Goal: Entertainment & Leisure: Consume media (video, audio)

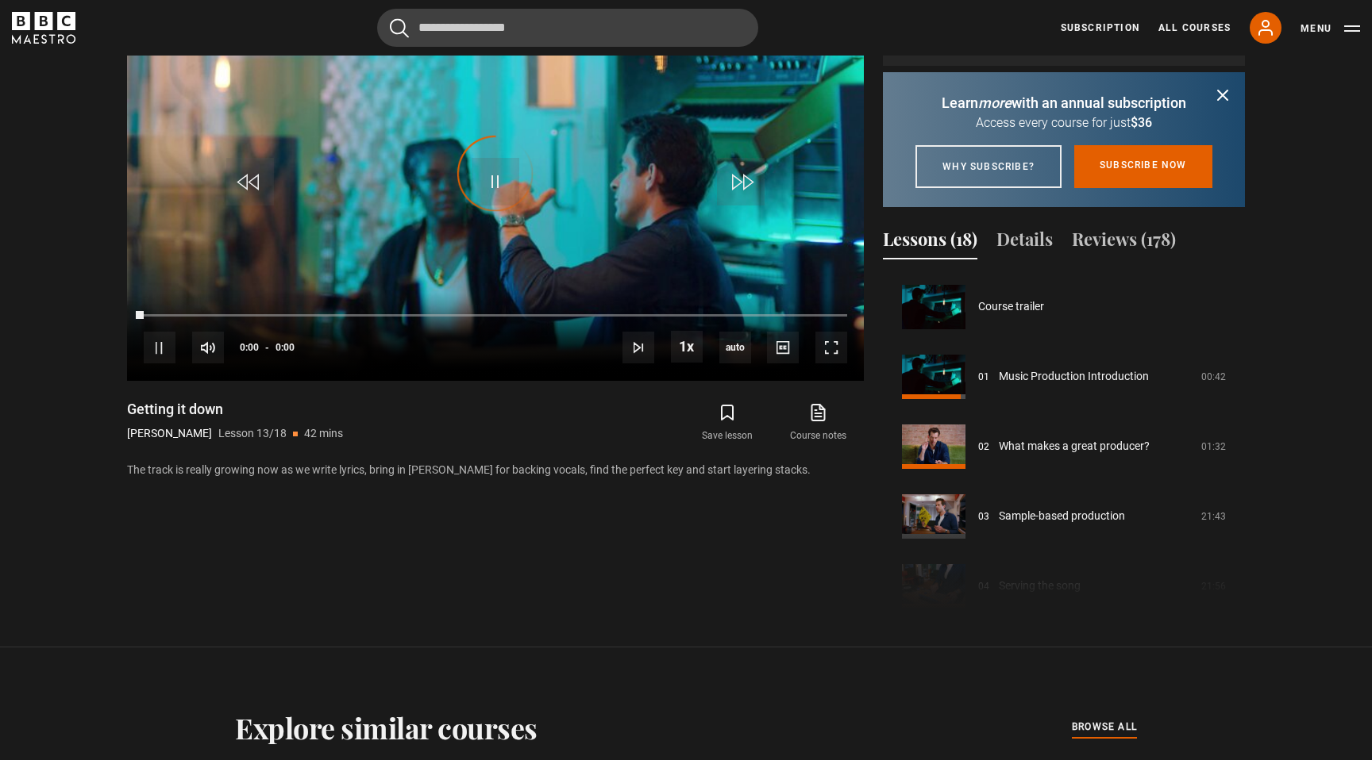
scroll to position [838, 0]
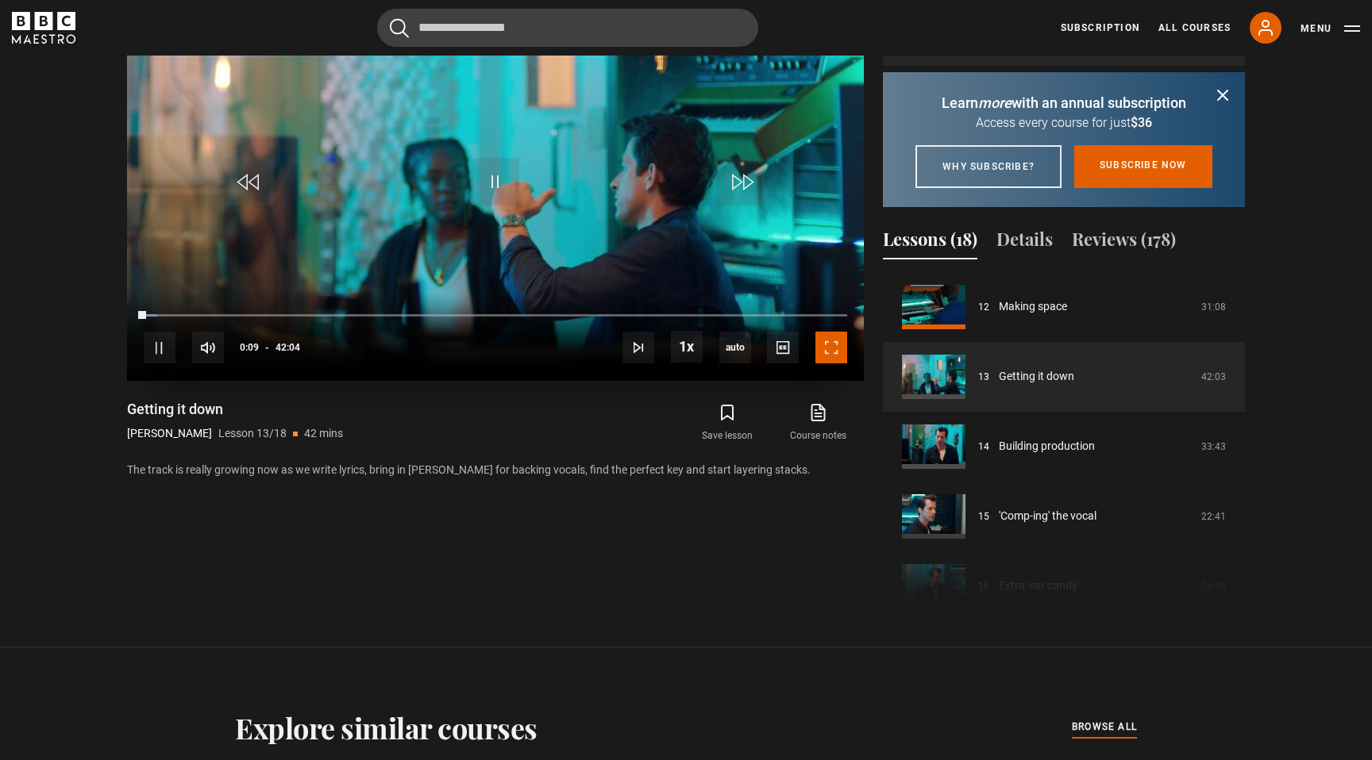
click at [836, 354] on span "Video Player" at bounding box center [831, 348] width 32 height 32
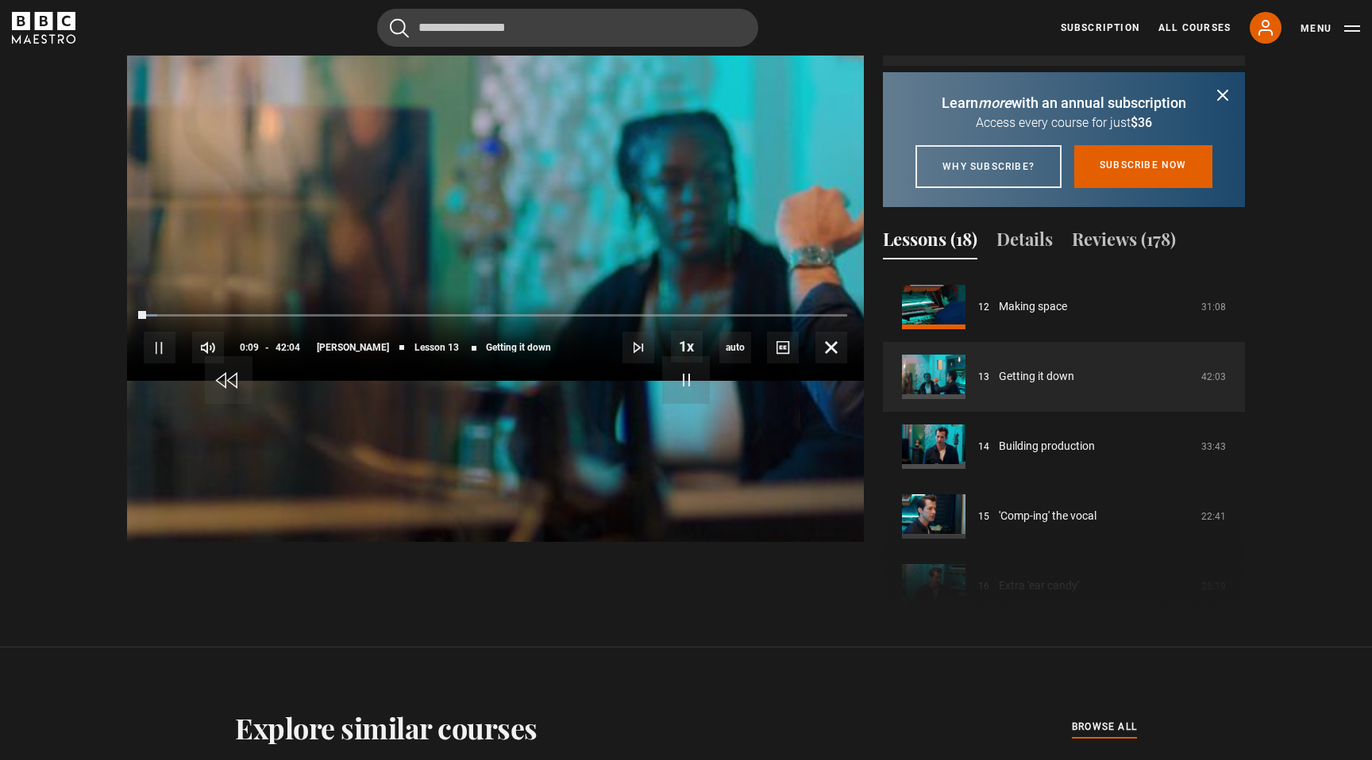
scroll to position [832, 0]
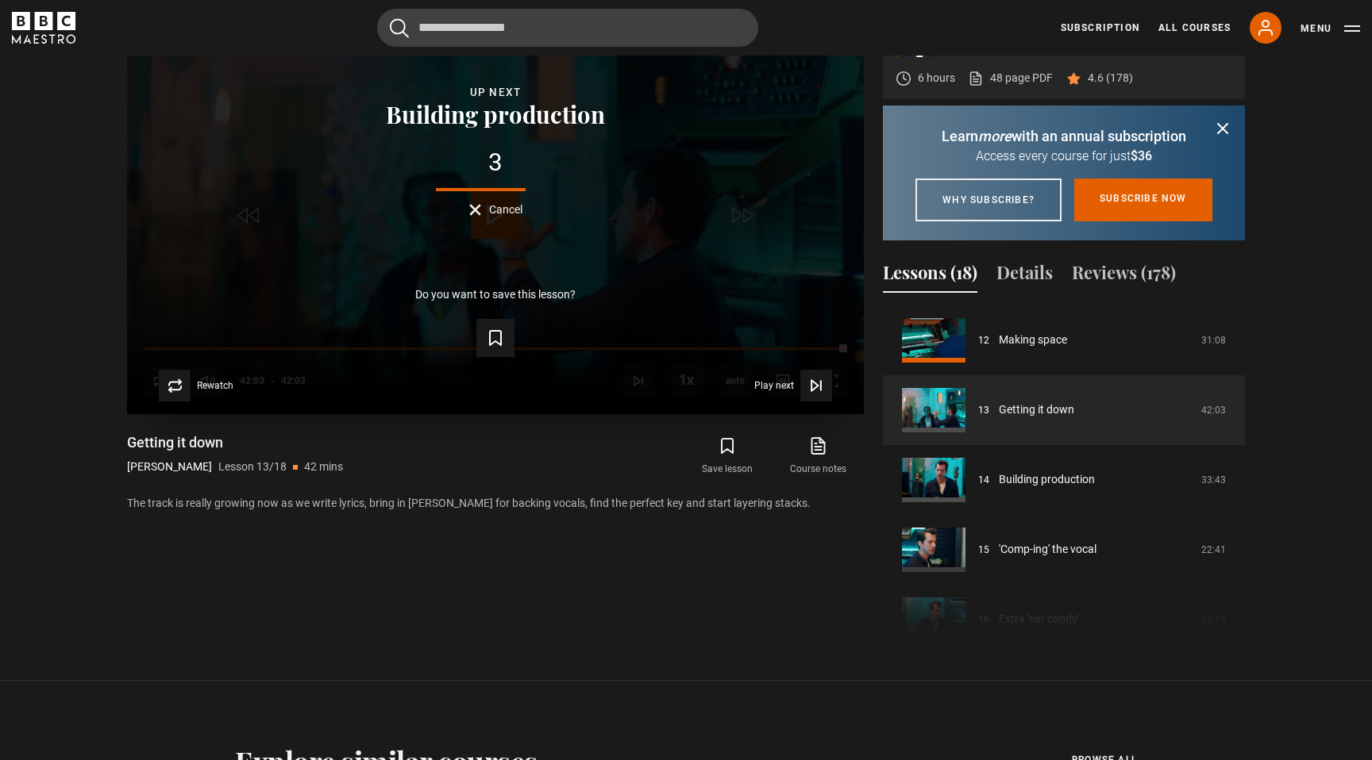
click at [475, 210] on button "Cancel" at bounding box center [495, 210] width 53 height 12
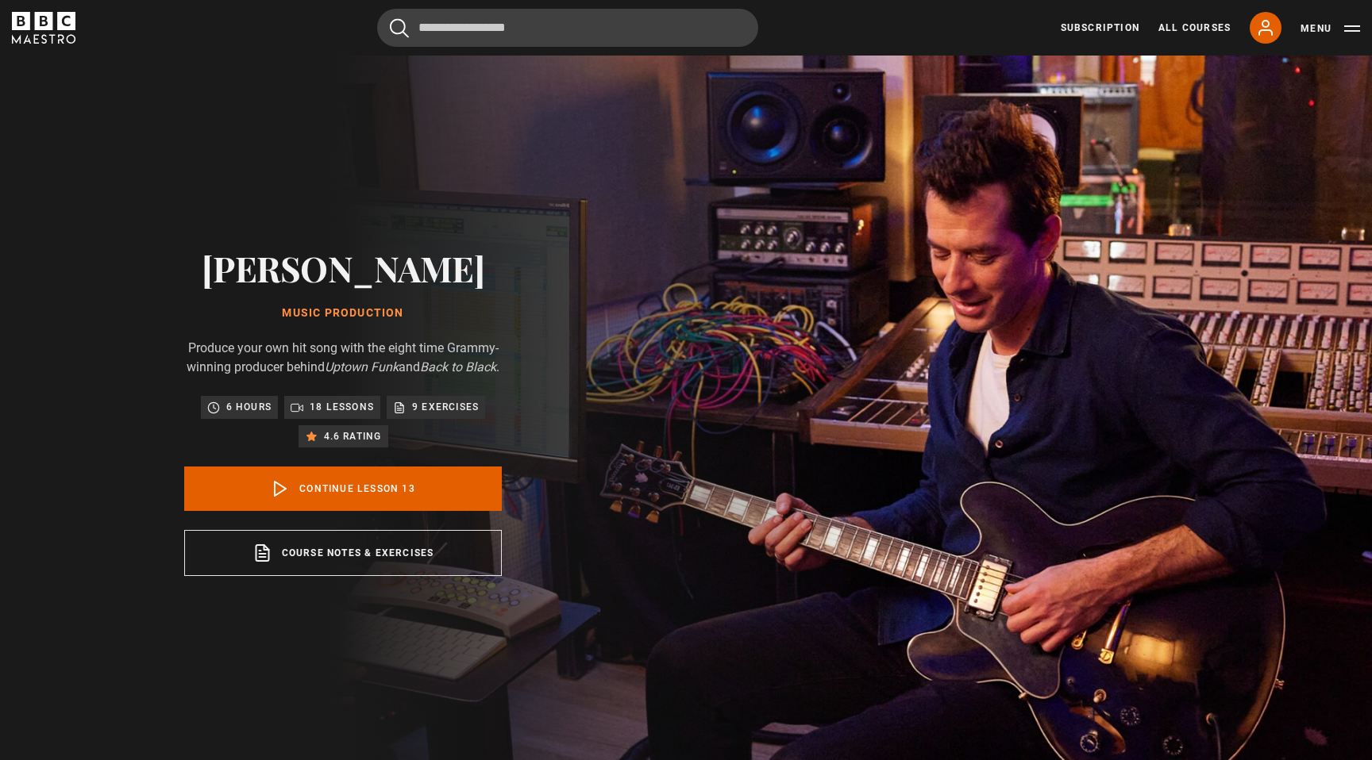
scroll to position [838, 0]
click at [378, 270] on h2 "[PERSON_NAME]" at bounding box center [342, 268] width 317 height 40
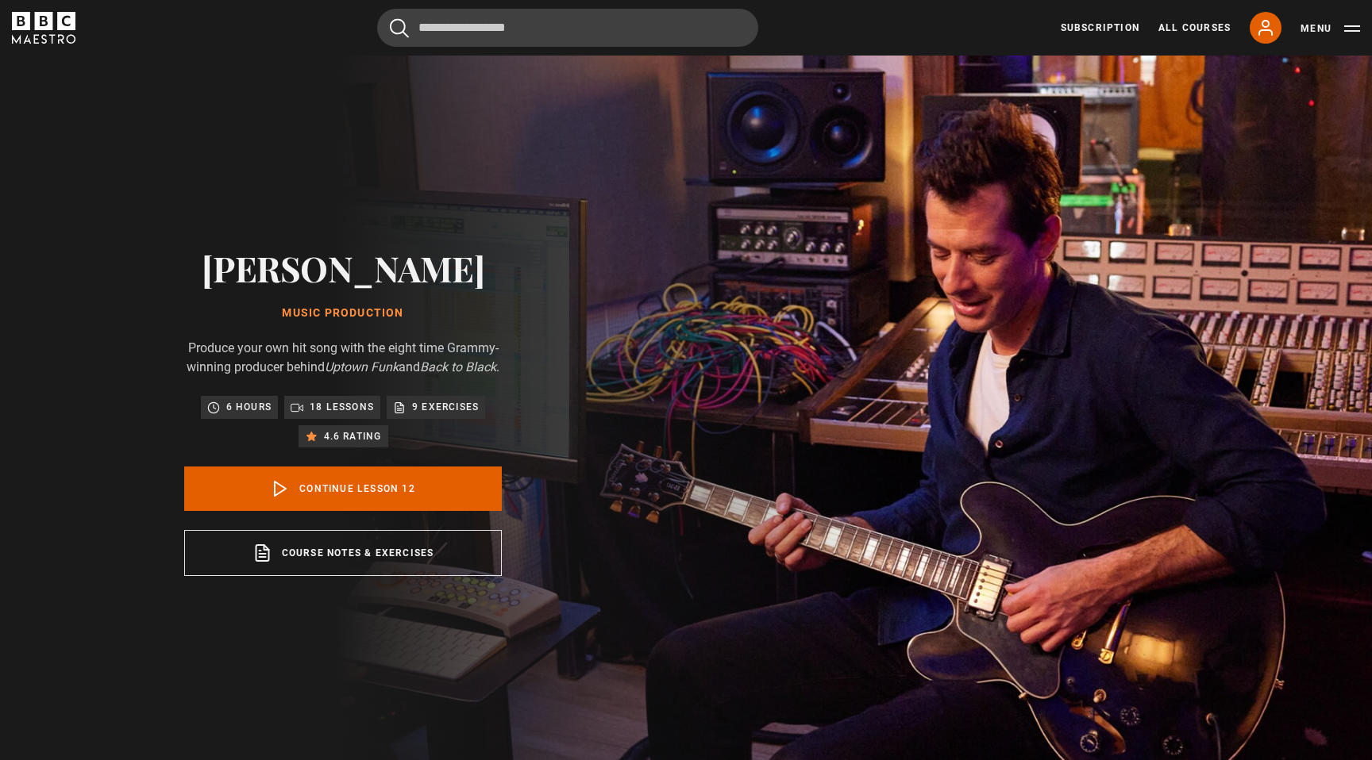
scroll to position [768, 0]
click at [282, 494] on icon at bounding box center [280, 488] width 19 height 19
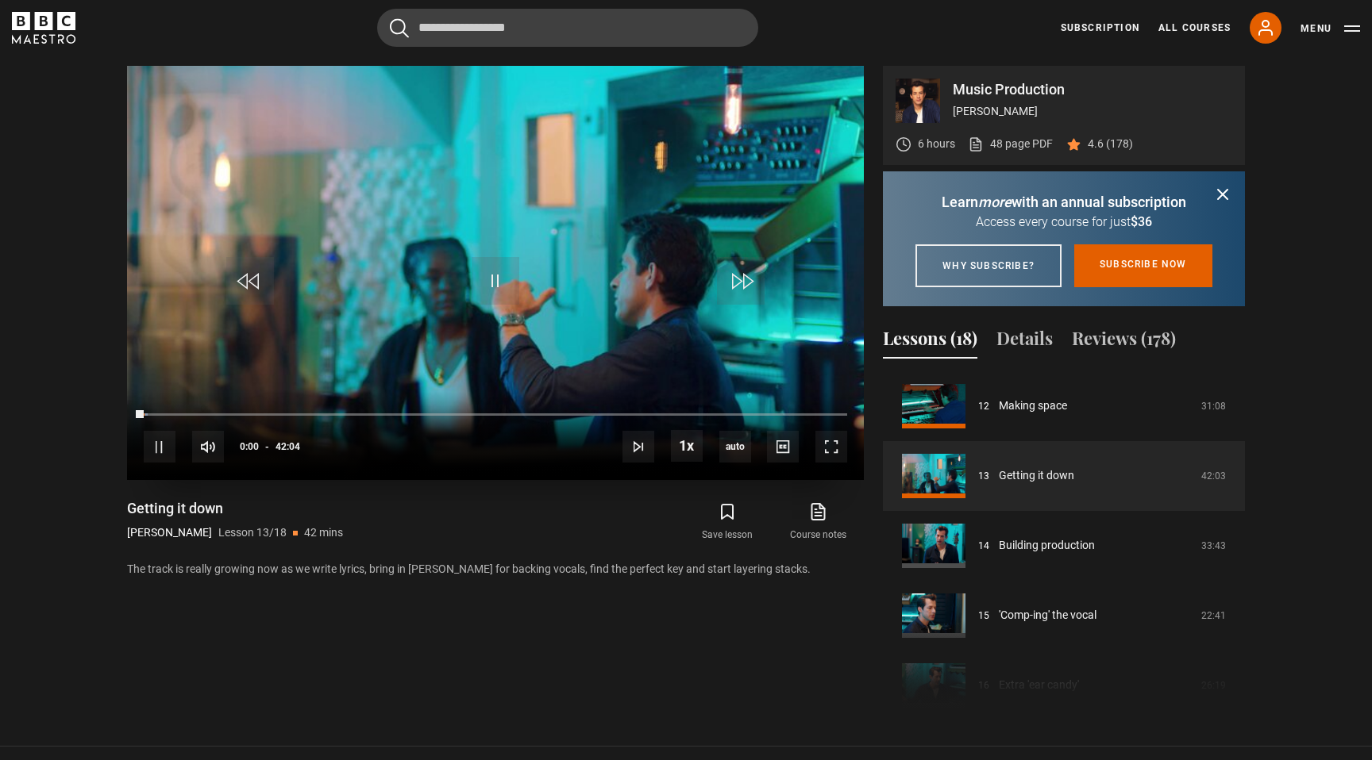
scroll to position [768, 0]
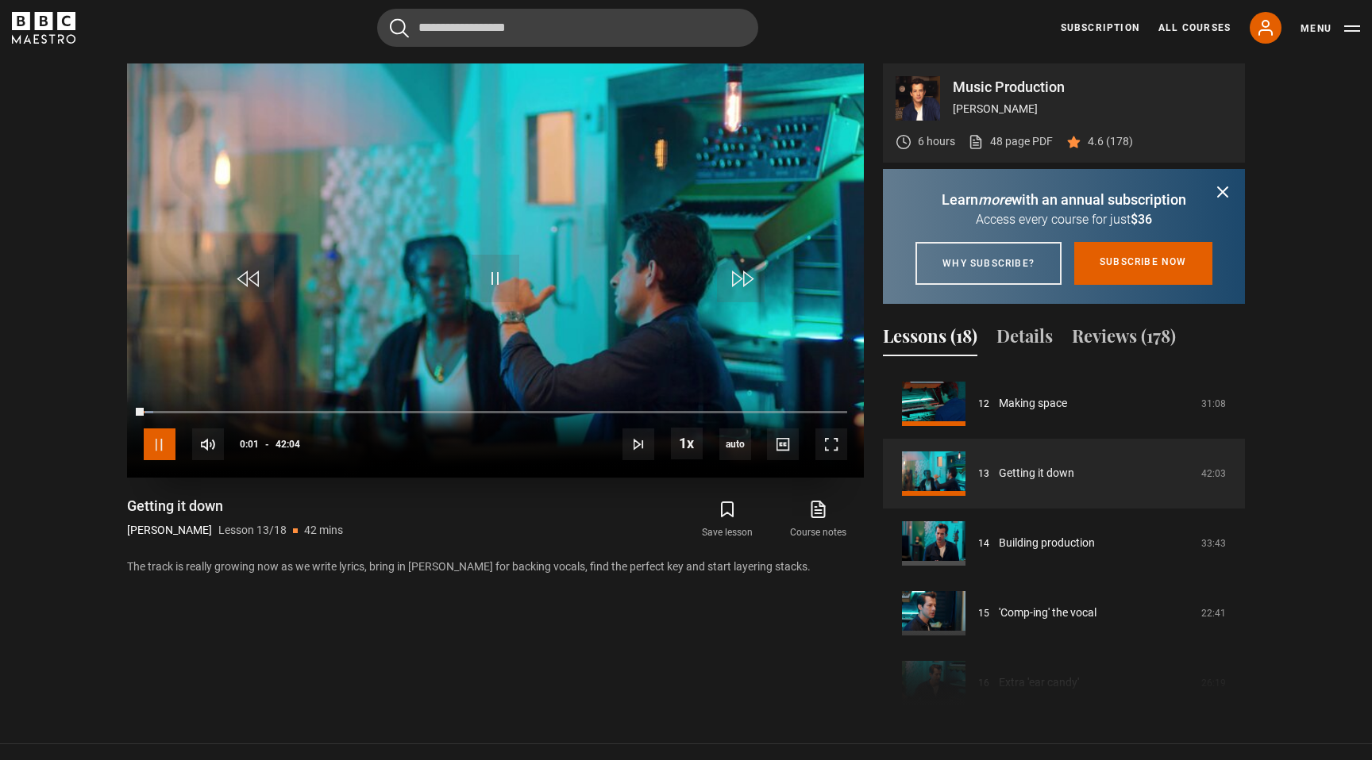
click at [159, 439] on span "Video Player" at bounding box center [160, 445] width 32 height 32
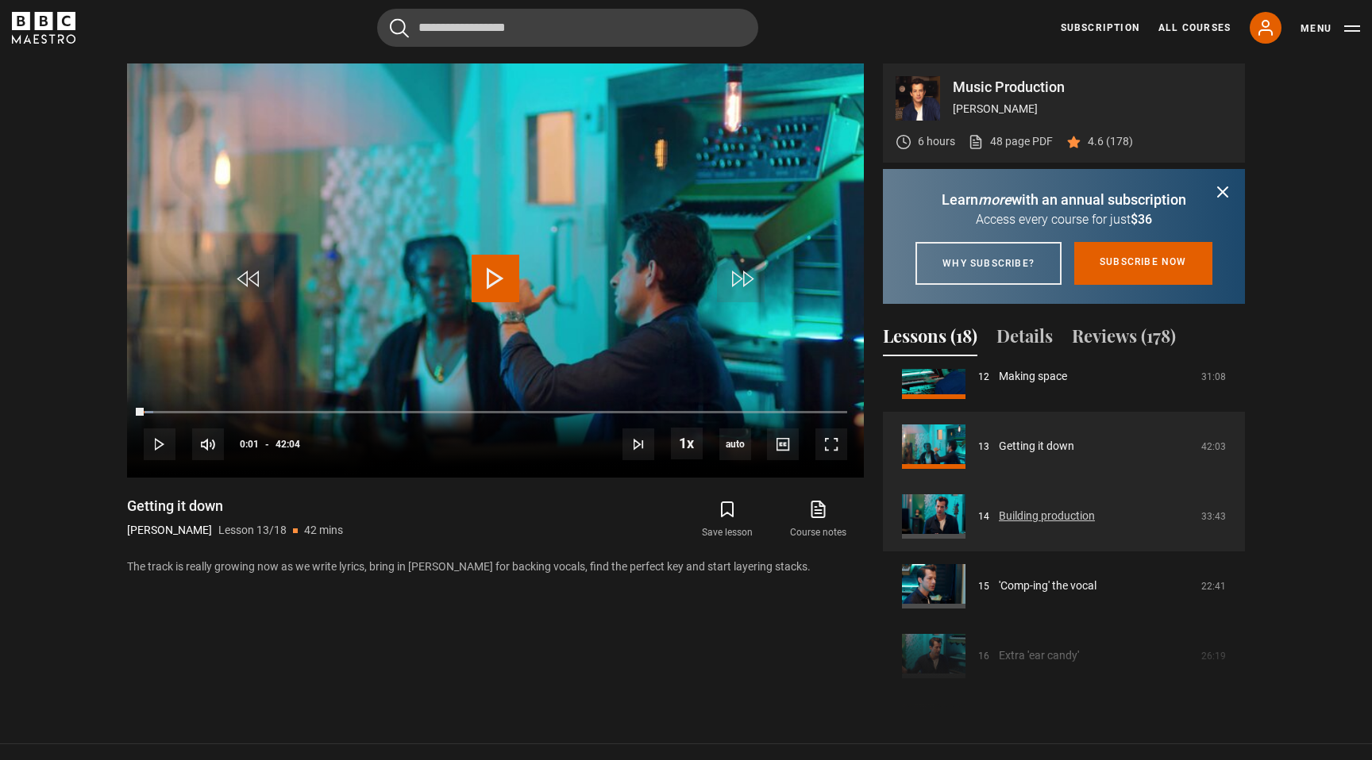
scroll to position [860, 0]
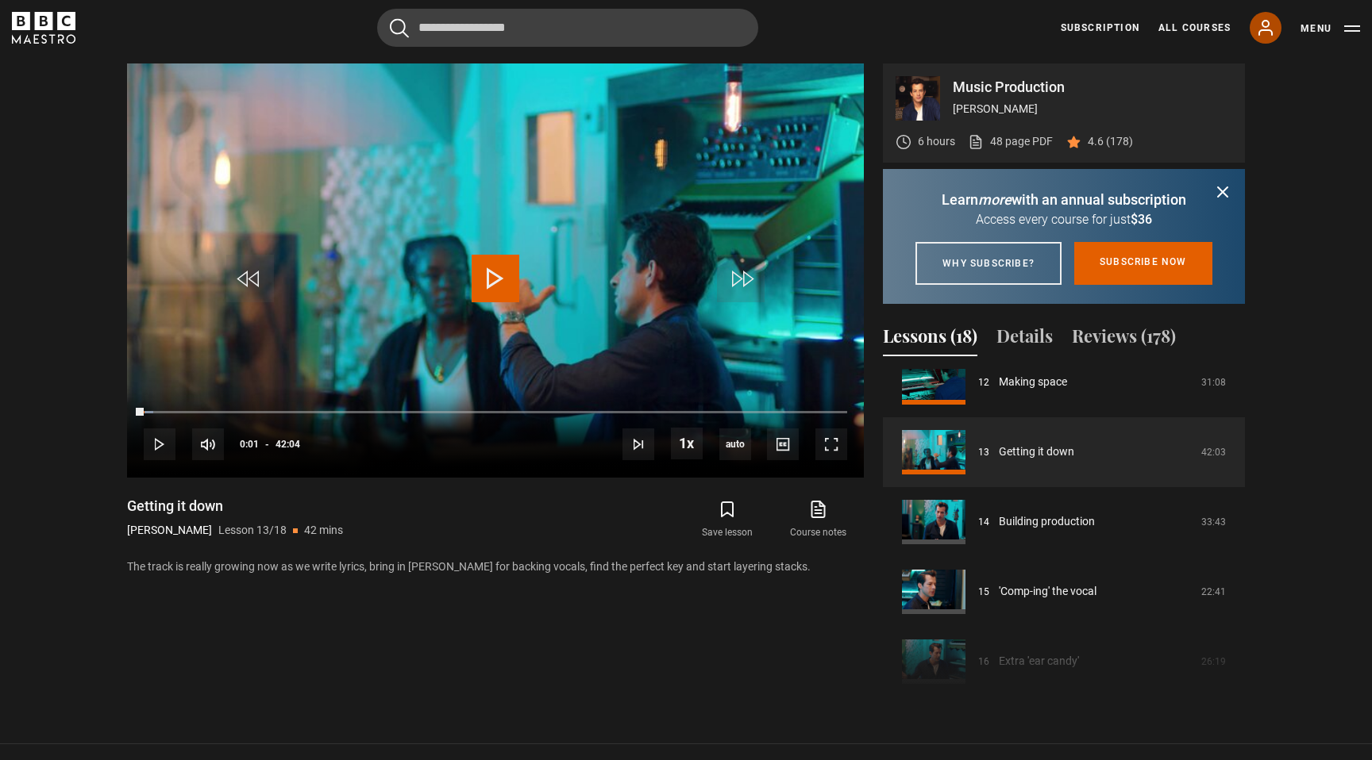
click at [1271, 30] on icon at bounding box center [1265, 28] width 13 height 14
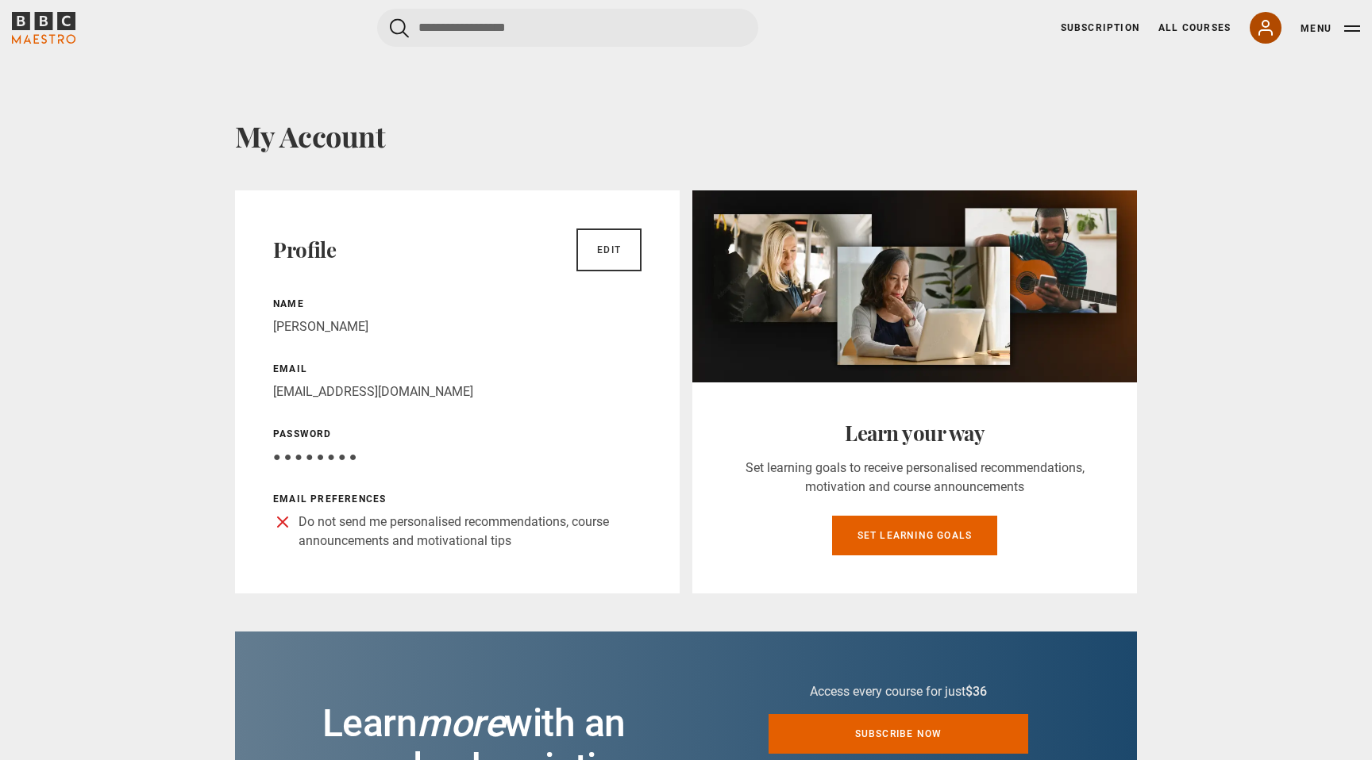
click at [1263, 29] on icon at bounding box center [1265, 28] width 13 height 14
click at [1316, 29] on button "Menu" at bounding box center [1330, 29] width 60 height 16
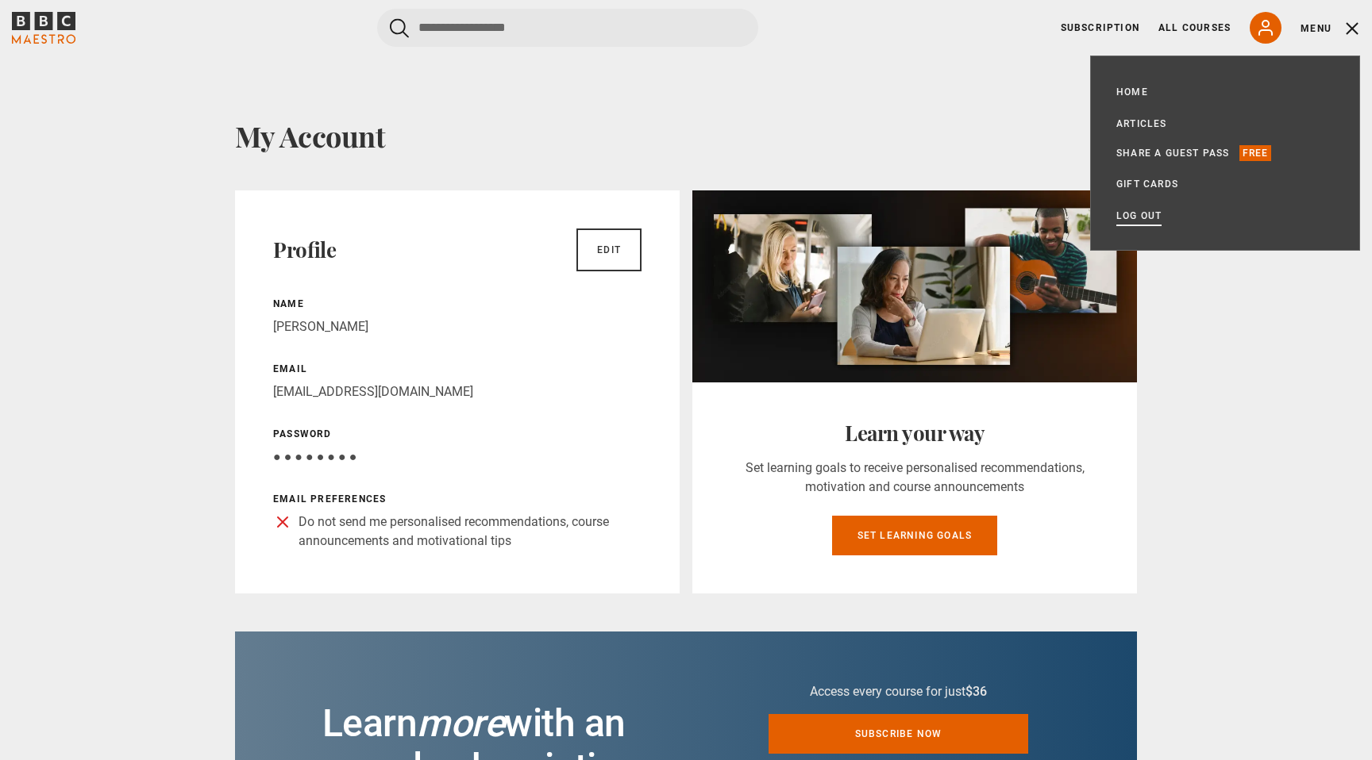
click at [1134, 221] on link "Log out" at bounding box center [1138, 216] width 45 height 16
